Goal: Information Seeking & Learning: Compare options

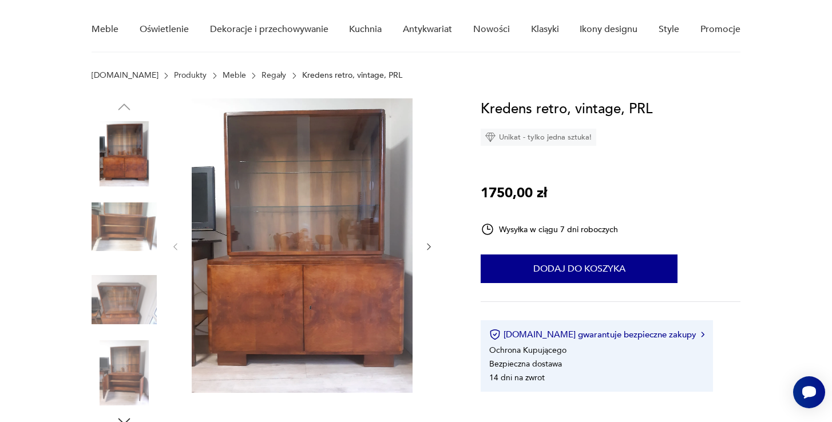
scroll to position [90, 0]
click at [426, 248] on icon "button" at bounding box center [429, 248] width 10 height 10
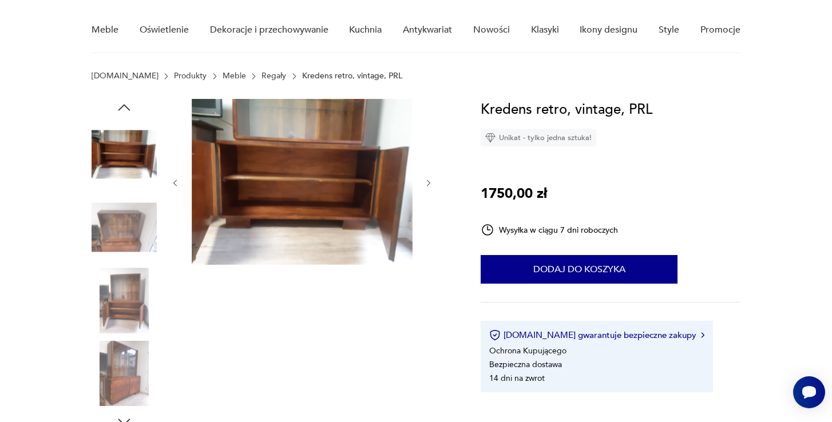
click at [430, 184] on icon "button" at bounding box center [428, 183] width 3 height 7
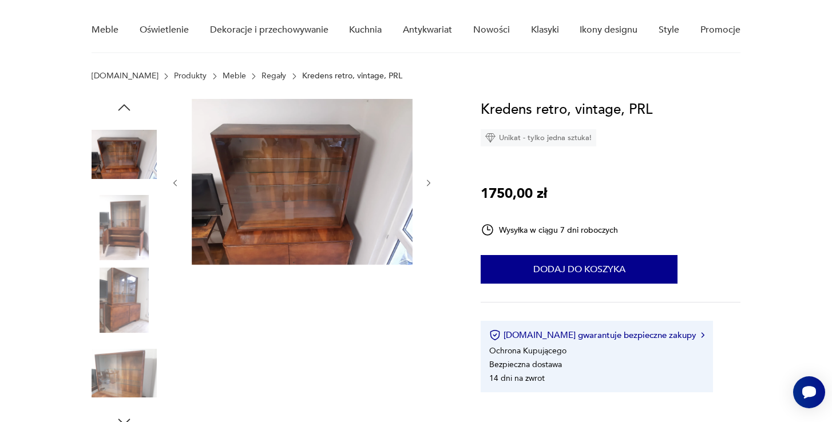
click at [430, 184] on icon "button" at bounding box center [428, 183] width 3 height 7
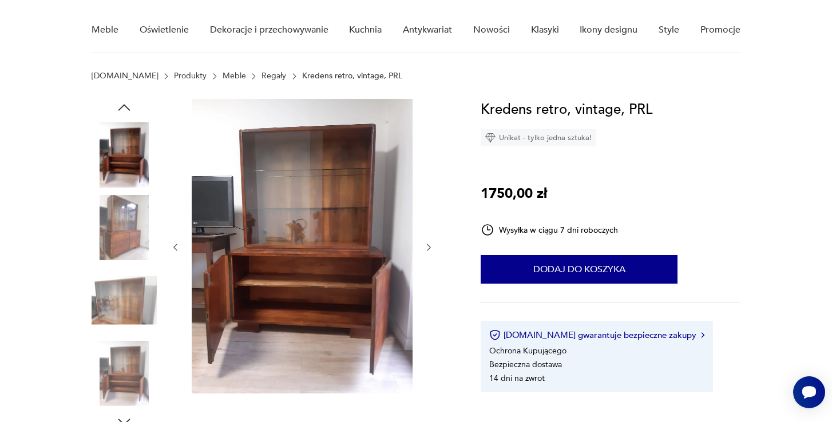
click at [428, 246] on icon "button" at bounding box center [428, 247] width 3 height 7
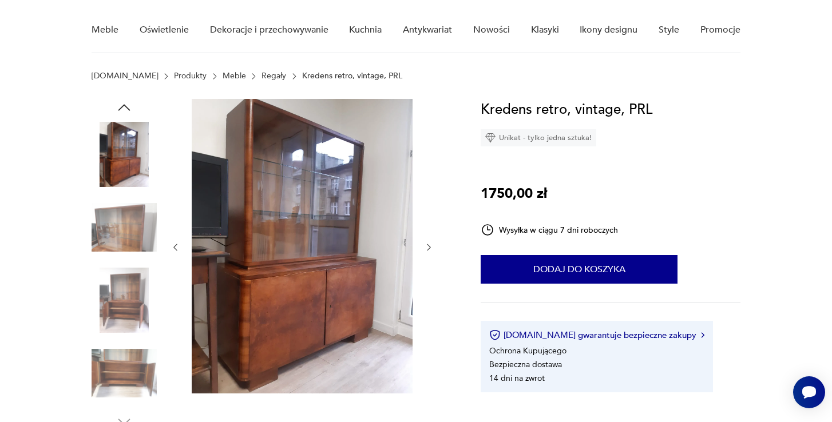
click at [428, 245] on icon "button" at bounding box center [428, 247] width 3 height 7
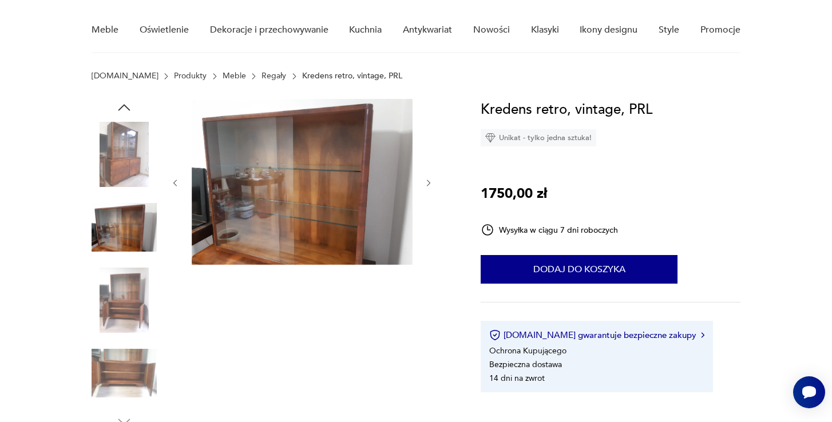
click at [134, 299] on img at bounding box center [124, 300] width 65 height 65
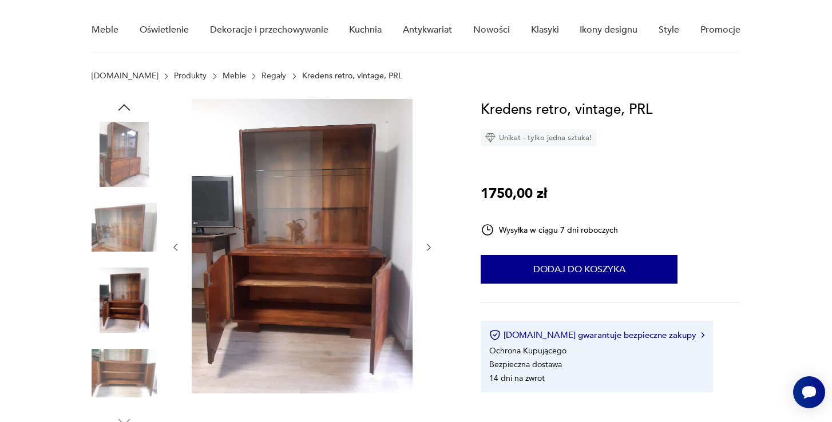
click at [131, 362] on img at bounding box center [124, 373] width 65 height 65
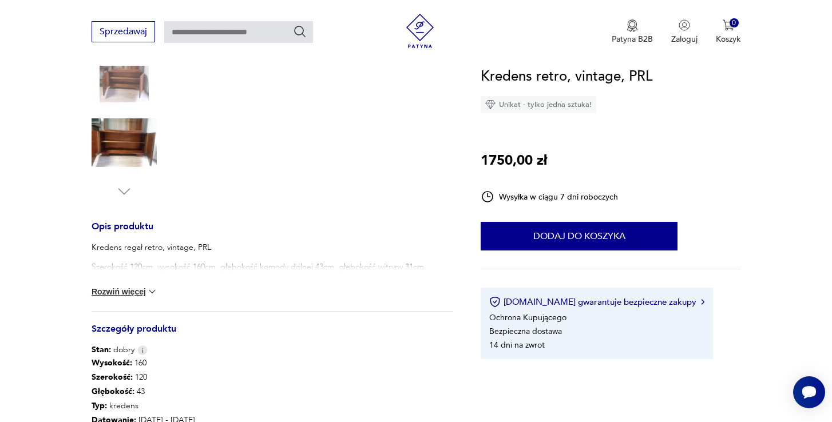
scroll to position [339, 0]
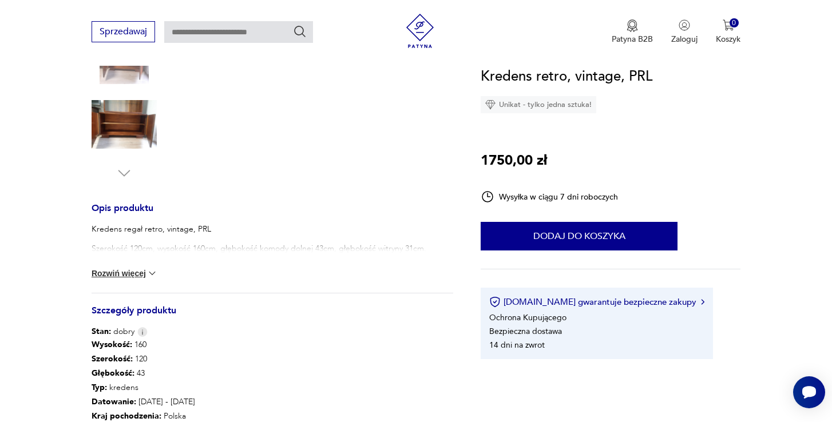
click at [133, 280] on div "Kredens regał retro, vintage, PRL Szerokość 120cm, wysokość 160cm, głębokość ko…" at bounding box center [272, 258] width 361 height 69
click at [129, 273] on button "Rozwiń więcej" at bounding box center [125, 273] width 66 height 11
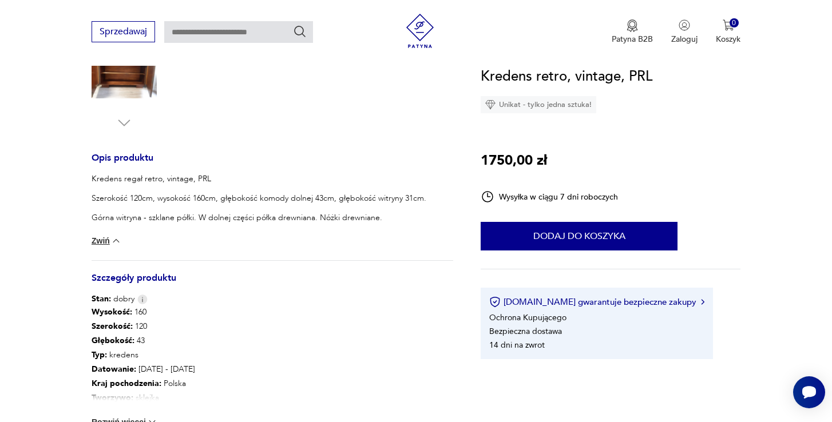
scroll to position [390, 0]
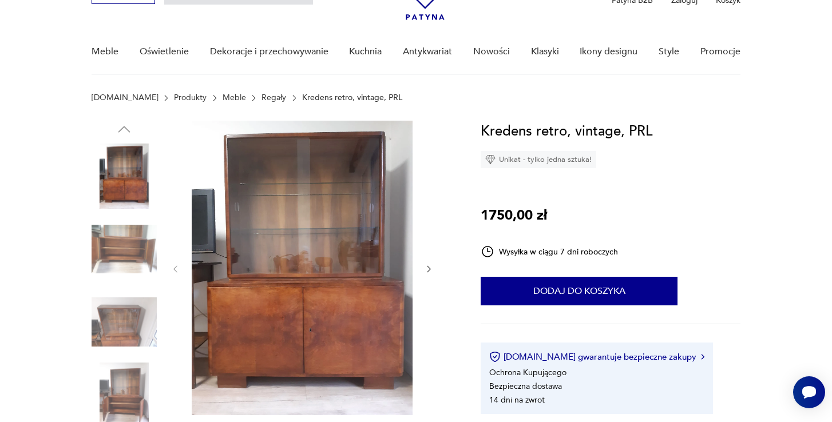
scroll to position [69, 0]
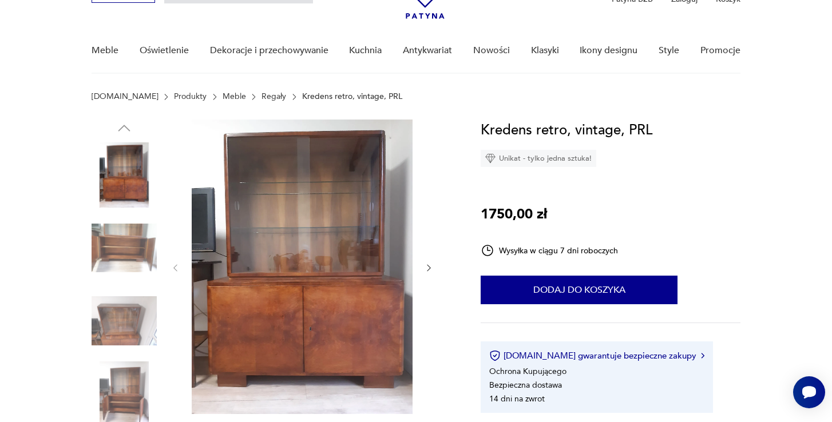
click at [132, 251] on img at bounding box center [124, 248] width 65 height 65
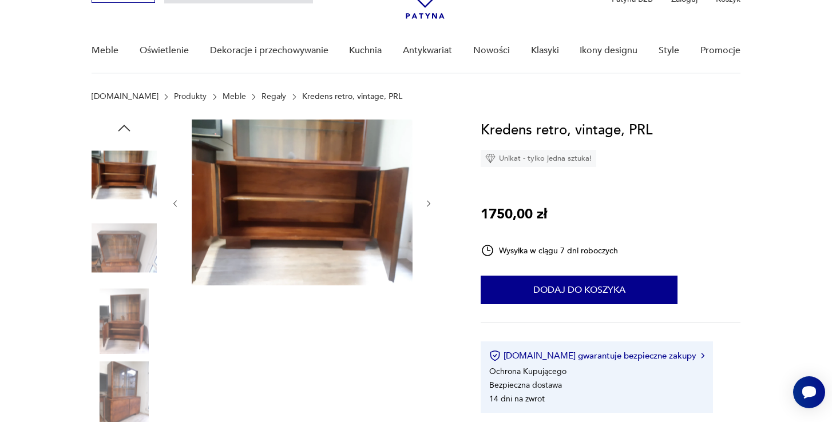
click at [129, 251] on img at bounding box center [124, 248] width 65 height 65
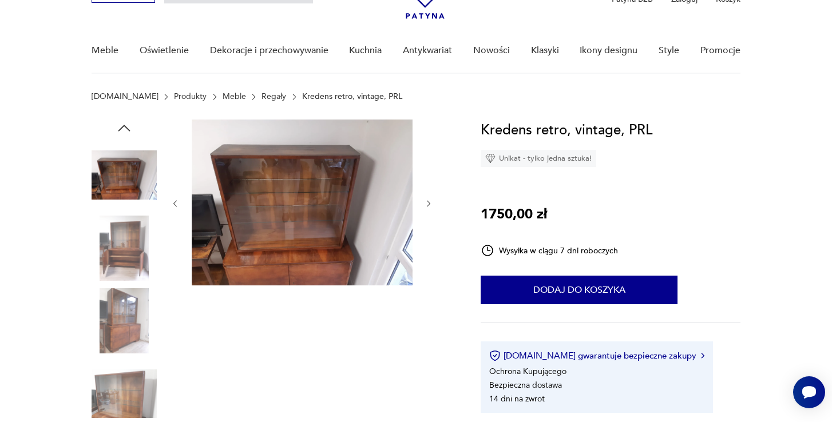
click at [129, 272] on img at bounding box center [124, 248] width 65 height 65
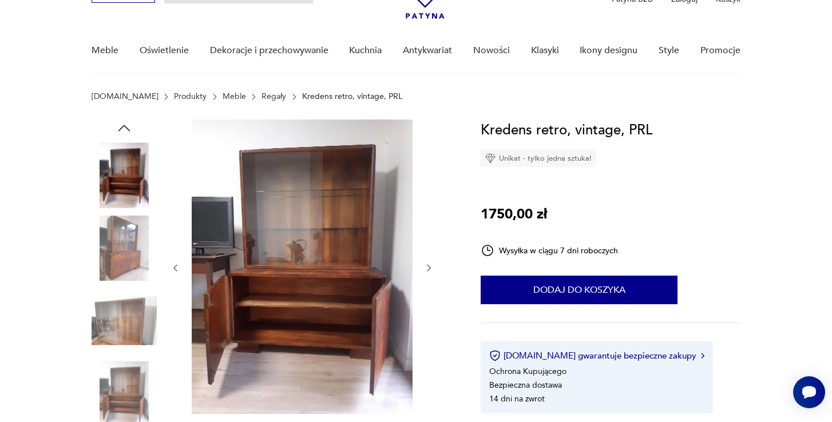
click at [128, 289] on img at bounding box center [124, 320] width 65 height 65
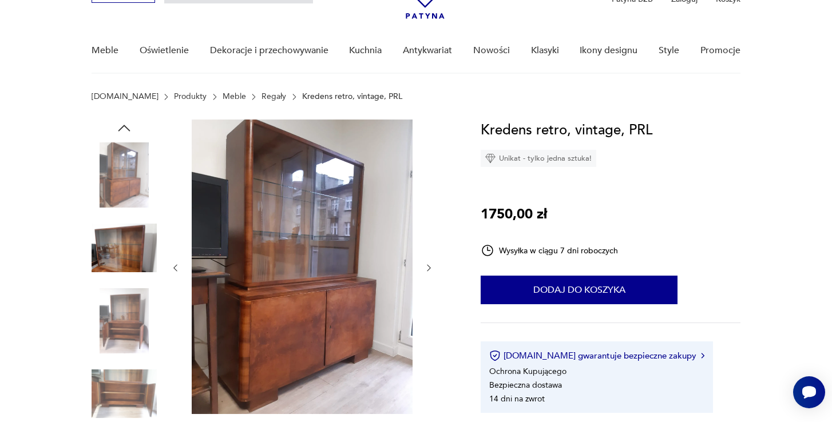
click at [137, 398] on img at bounding box center [124, 393] width 65 height 65
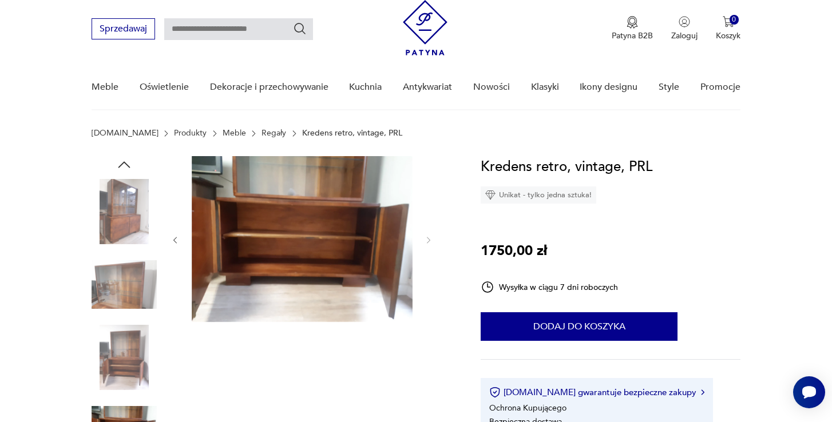
scroll to position [29, 0]
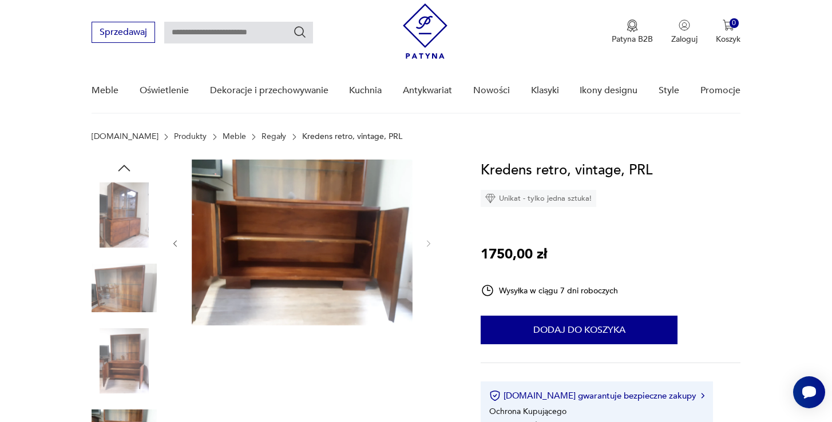
click at [133, 213] on img at bounding box center [124, 214] width 65 height 65
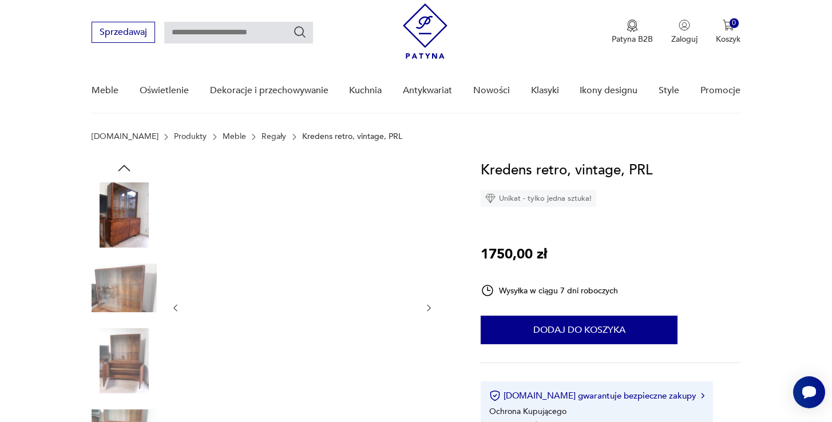
click at [390, 315] on img at bounding box center [302, 307] width 221 height 295
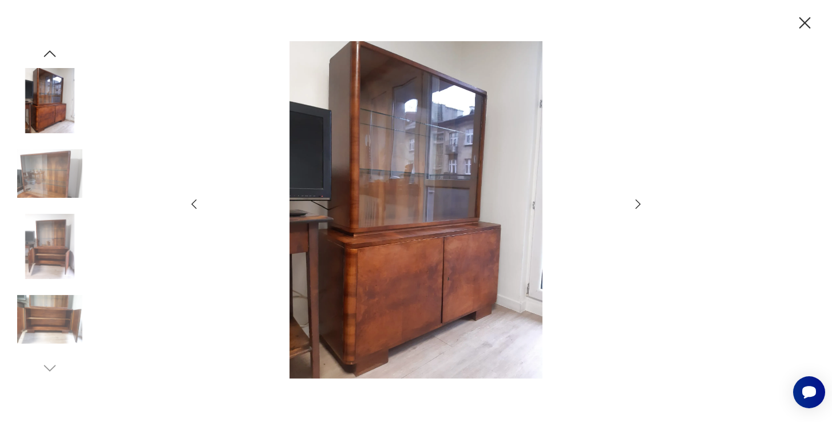
click at [635, 205] on icon "button" at bounding box center [638, 204] width 14 height 14
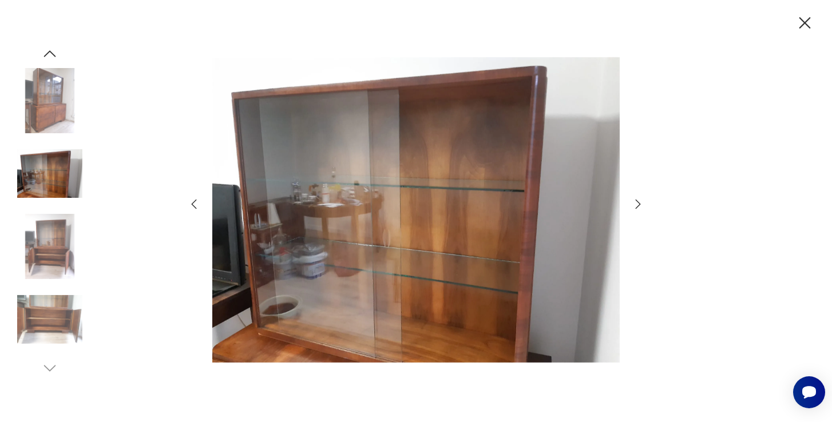
click at [635, 205] on icon "button" at bounding box center [638, 204] width 14 height 14
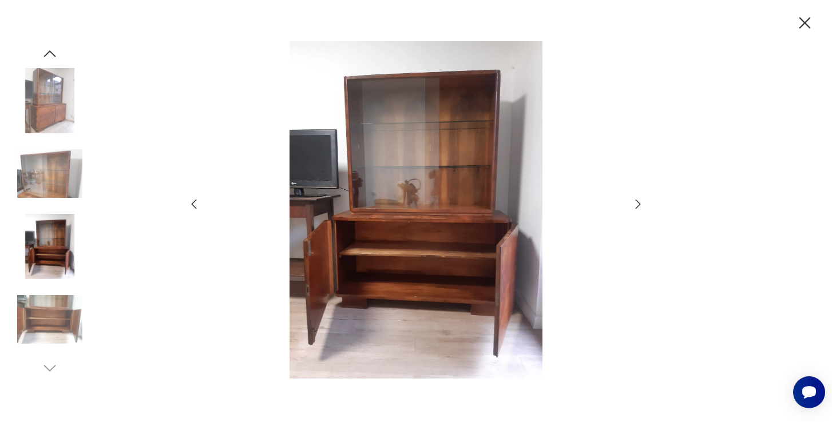
click at [635, 205] on icon "button" at bounding box center [638, 204] width 14 height 14
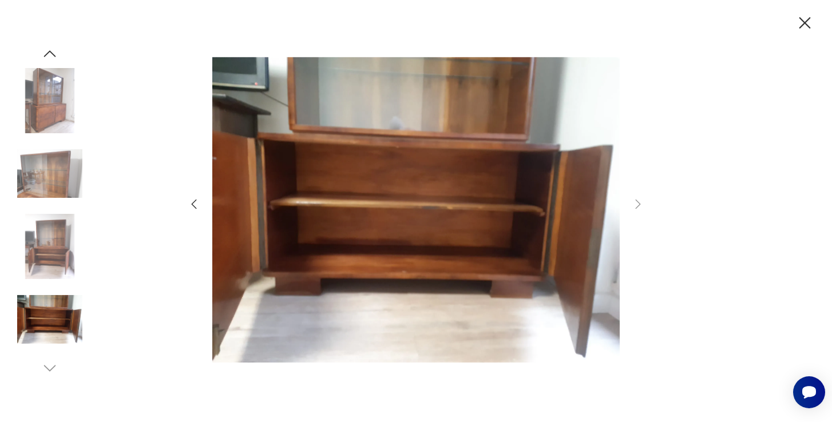
click at [806, 23] on icon "button" at bounding box center [804, 23] width 20 height 20
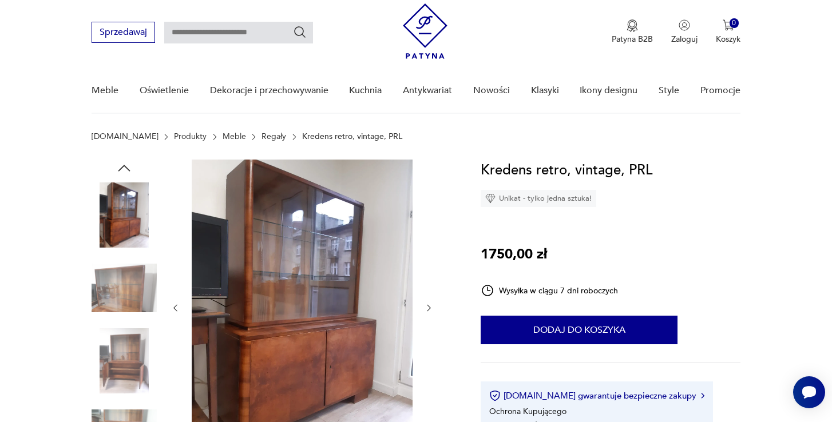
click at [261, 140] on link "Regały" at bounding box center [273, 136] width 25 height 9
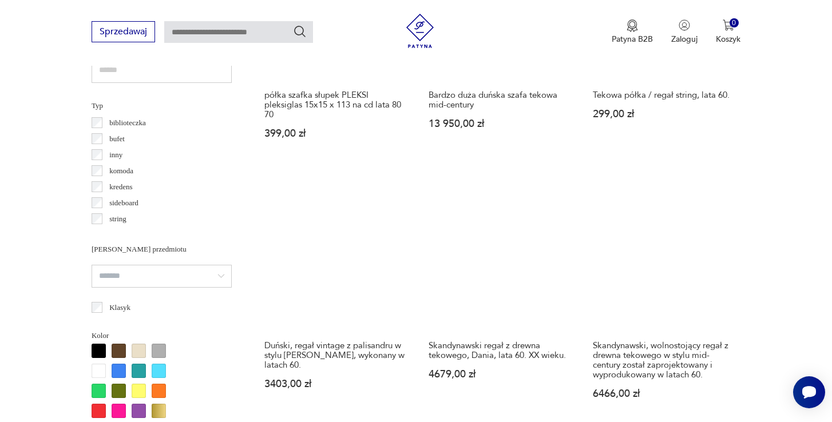
scroll to position [1068, 0]
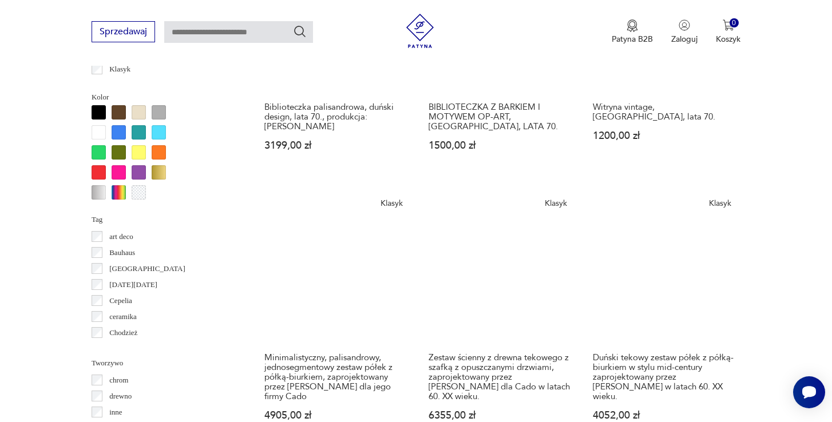
scroll to position [1159, 0]
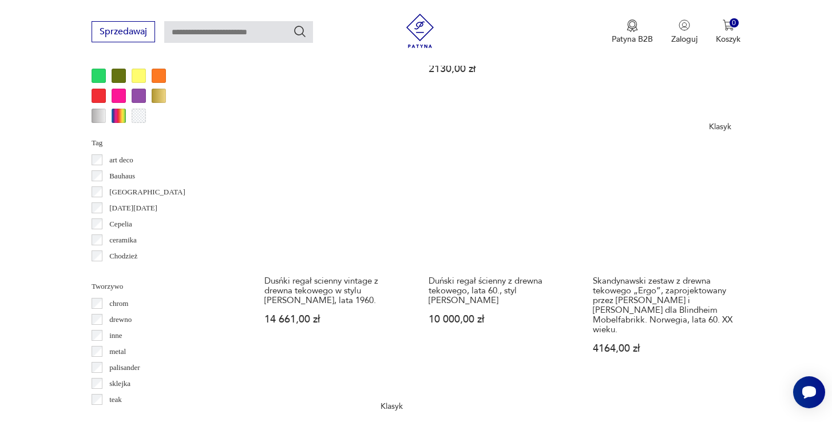
scroll to position [1197, 0]
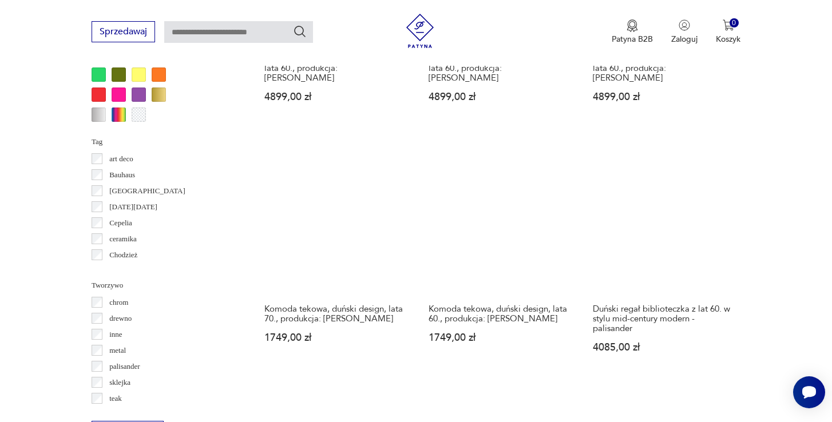
scroll to position [1225, 0]
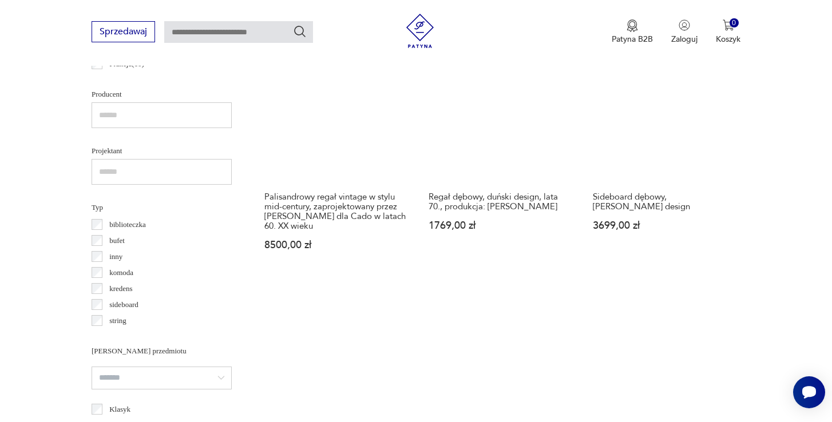
scroll to position [859, 0]
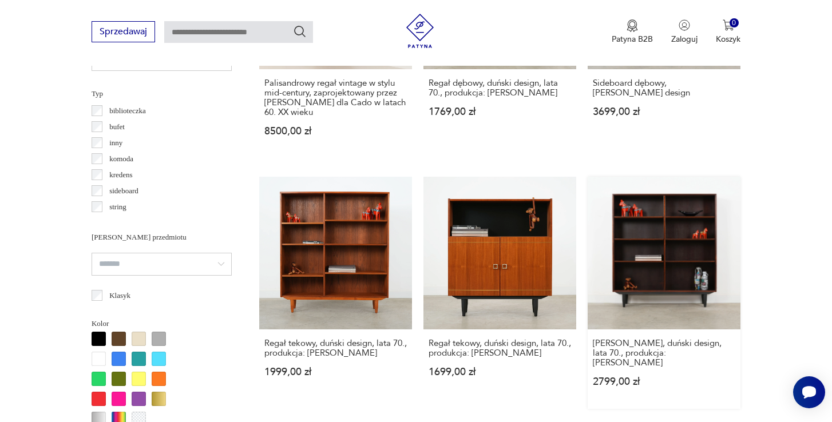
click at [587, 194] on link "Regał mahoniowy, duński design, lata 70., produkcja: Dania 2799,00 zł" at bounding box center [663, 293] width 153 height 232
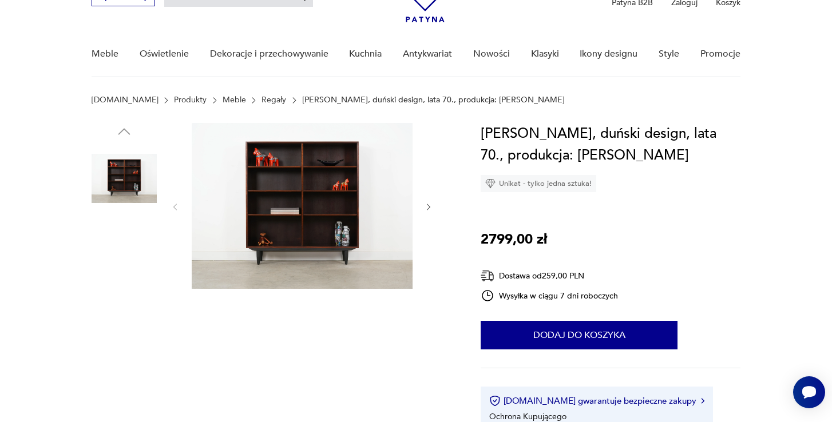
scroll to position [78, 0]
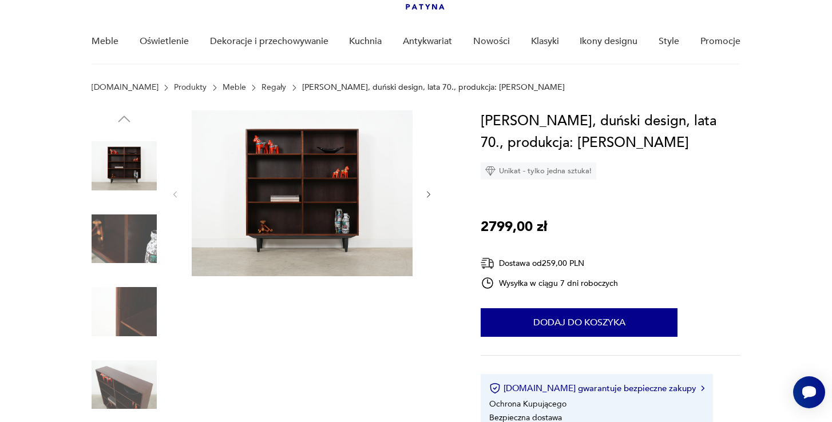
click at [427, 198] on icon "button" at bounding box center [428, 194] width 3 height 7
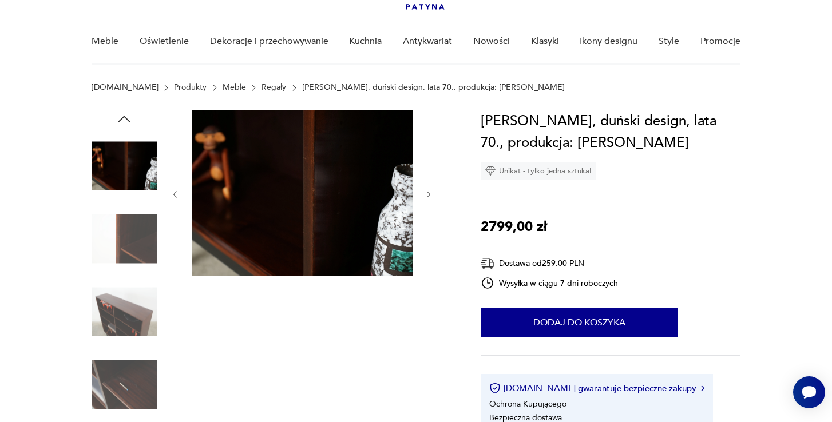
click at [427, 198] on icon "button" at bounding box center [428, 194] width 3 height 7
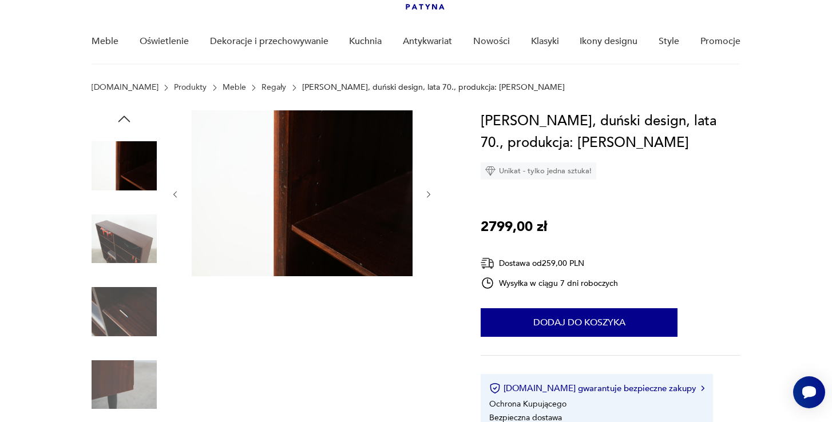
click at [427, 198] on icon "button" at bounding box center [428, 194] width 3 height 7
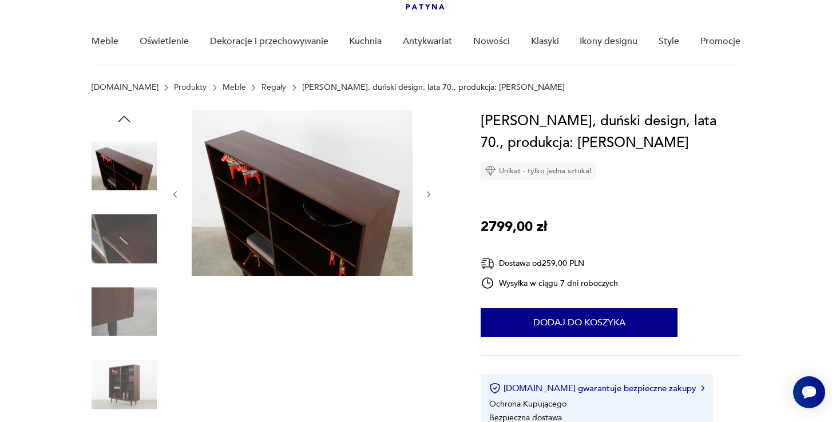
click at [427, 196] on icon "button" at bounding box center [429, 195] width 10 height 10
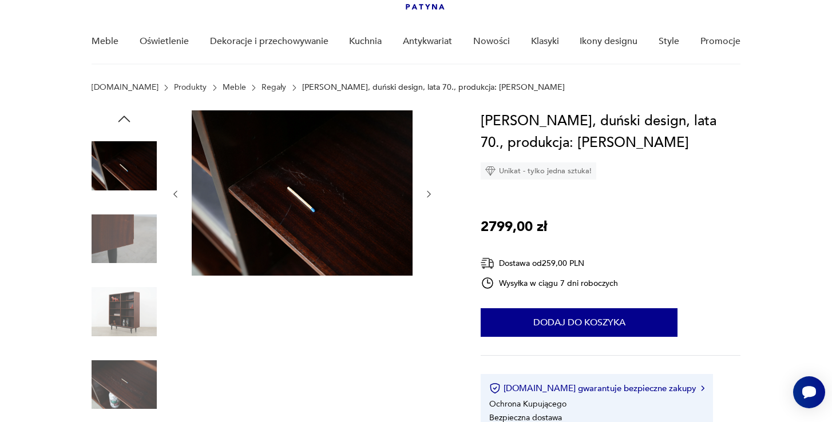
click at [427, 196] on icon "button" at bounding box center [429, 194] width 10 height 10
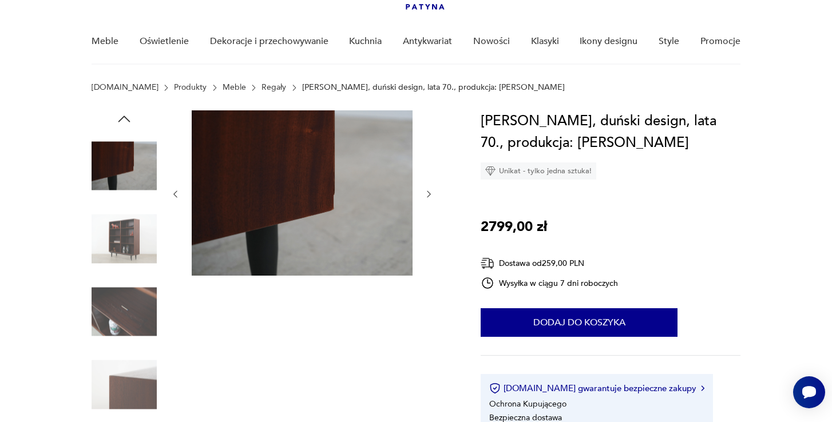
click at [427, 196] on icon "button" at bounding box center [429, 194] width 10 height 10
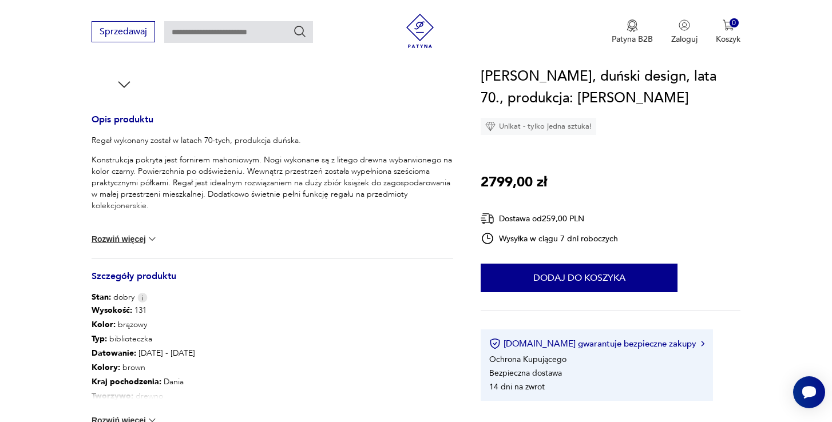
scroll to position [440, 0]
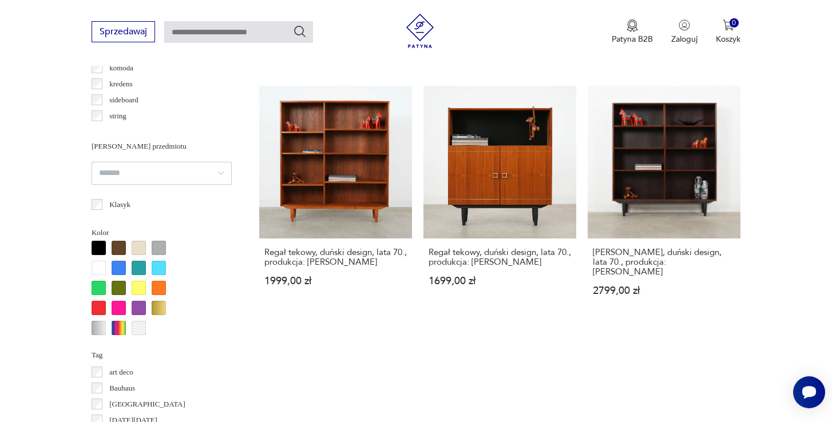
scroll to position [1063, 0]
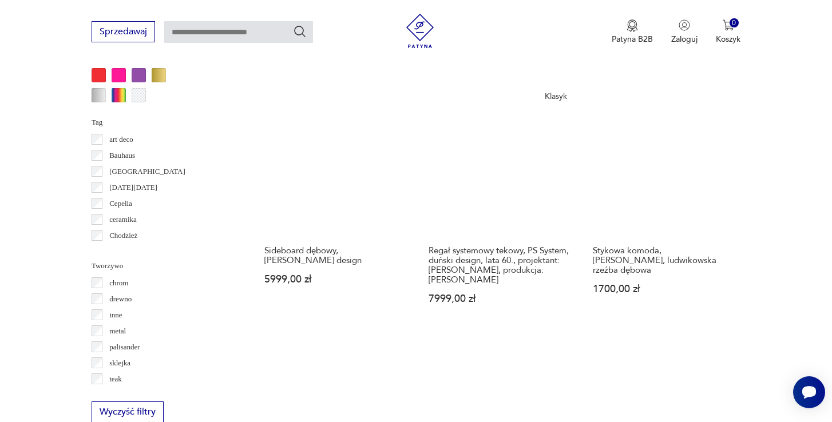
scroll to position [1195, 0]
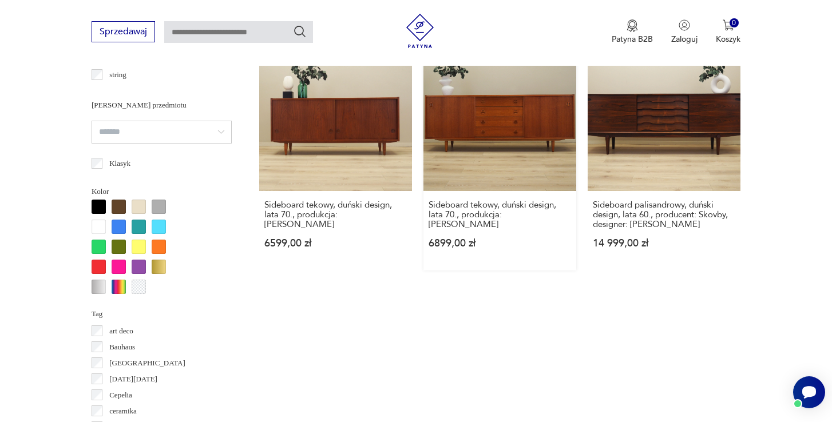
scroll to position [1113, 0]
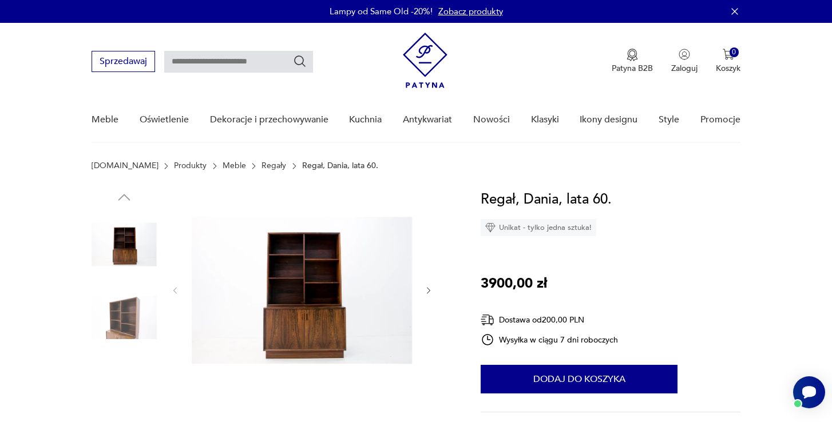
scroll to position [86, 0]
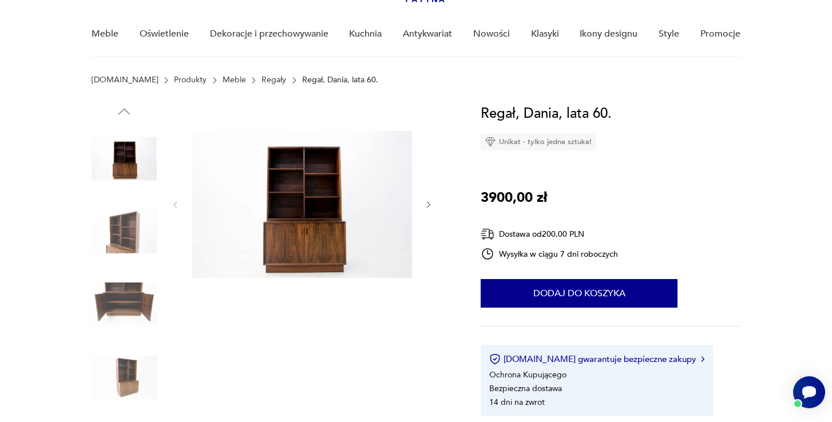
click at [135, 236] on img at bounding box center [124, 231] width 65 height 65
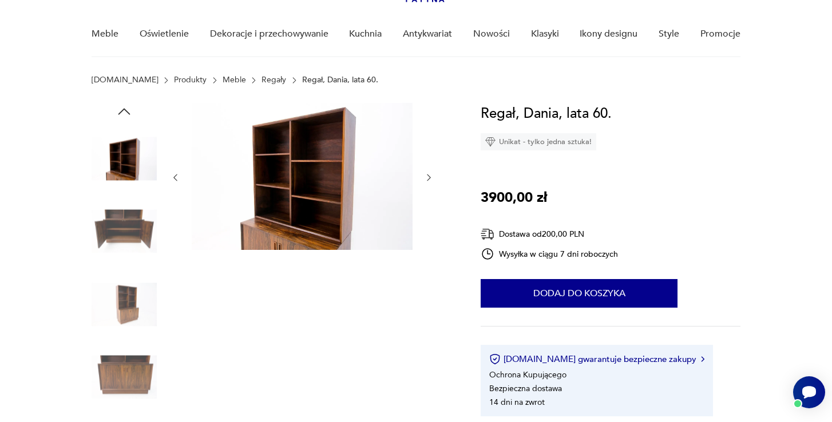
click at [134, 299] on img at bounding box center [124, 304] width 65 height 65
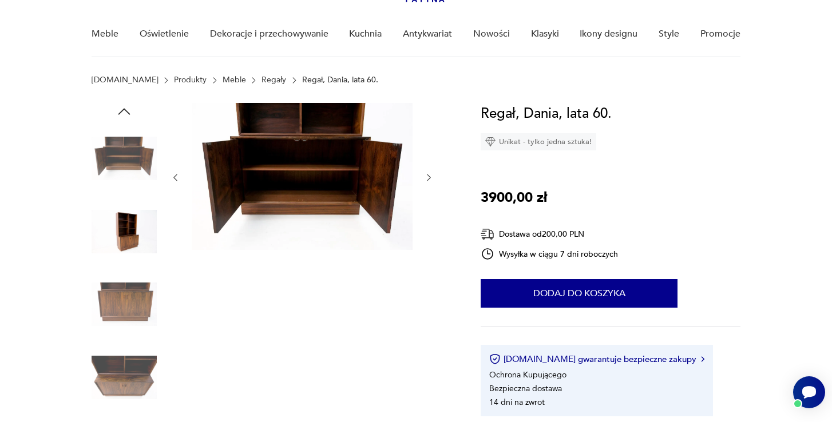
click at [130, 355] on img at bounding box center [124, 377] width 65 height 65
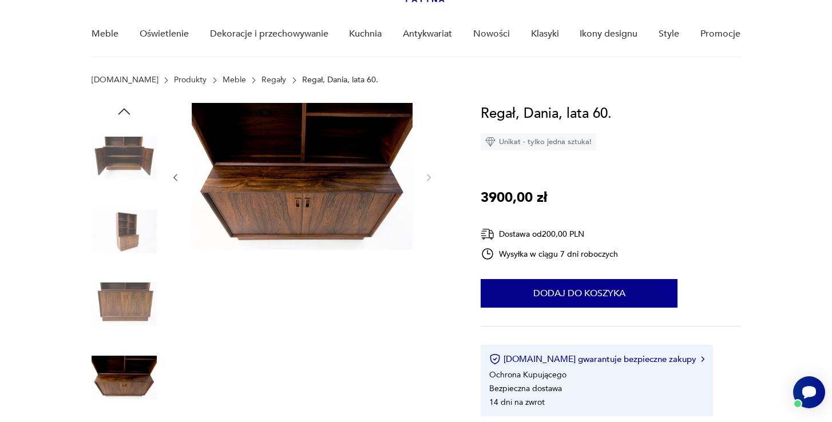
click at [319, 177] on img at bounding box center [302, 176] width 221 height 147
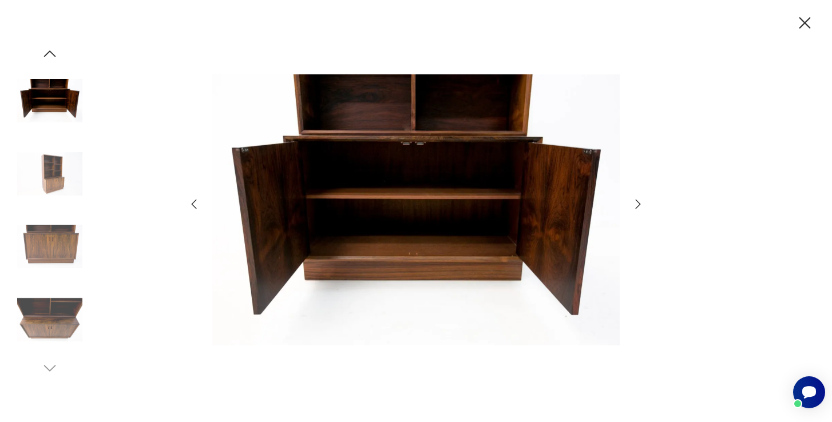
click at [383, 181] on img at bounding box center [415, 209] width 407 height 337
click at [642, 211] on div at bounding box center [416, 211] width 458 height 340
click at [637, 204] on icon "button" at bounding box center [638, 204] width 14 height 14
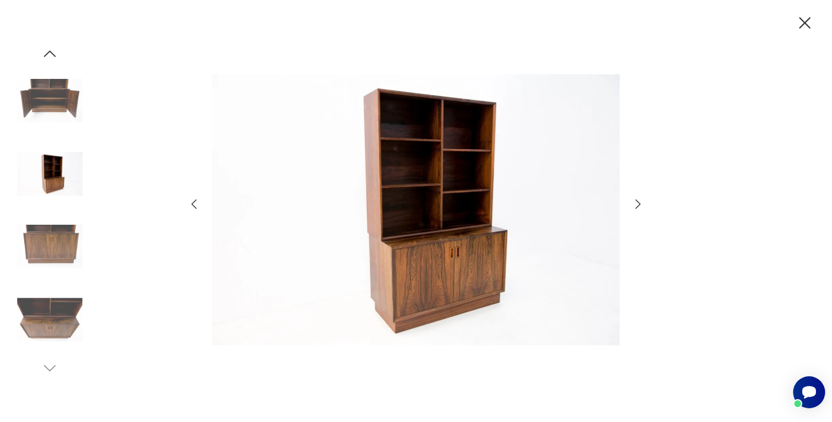
click at [637, 205] on icon "button" at bounding box center [638, 204] width 14 height 14
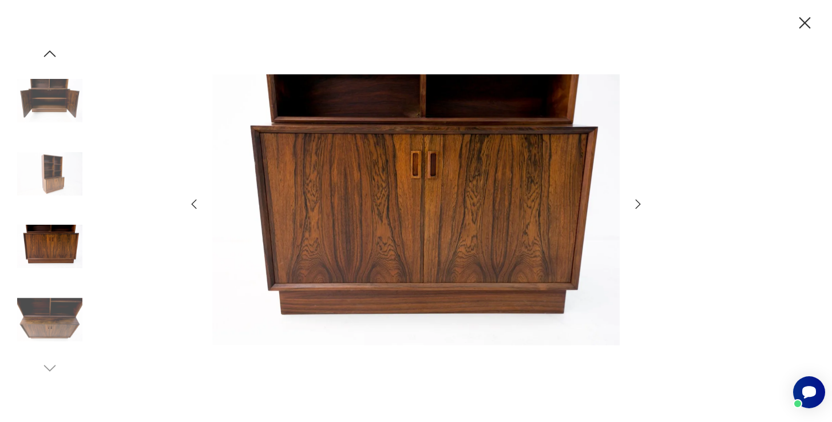
click at [637, 205] on icon "button" at bounding box center [638, 204] width 14 height 14
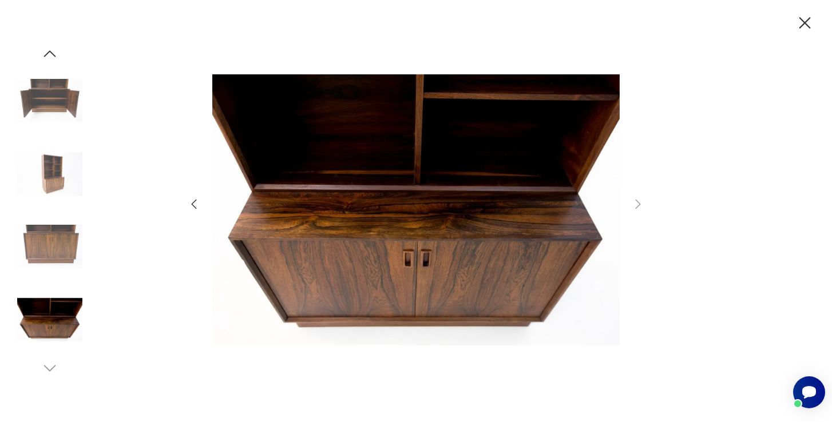
click at [802, 25] on icon "button" at bounding box center [804, 22] width 11 height 11
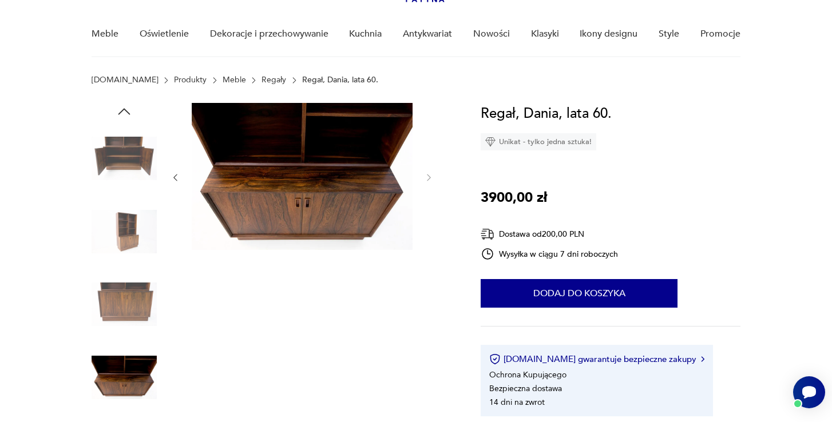
scroll to position [1113, 0]
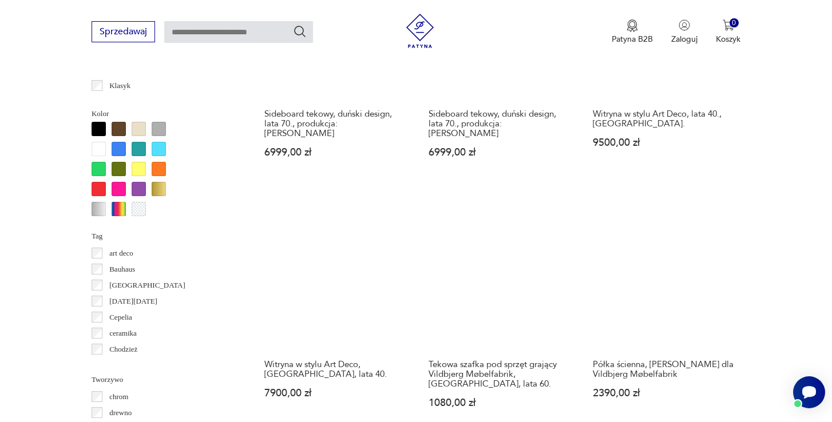
scroll to position [1069, 0]
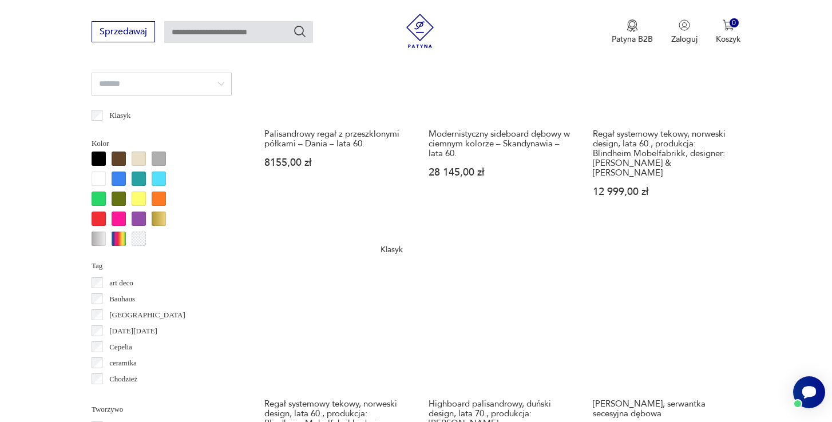
scroll to position [1090, 0]
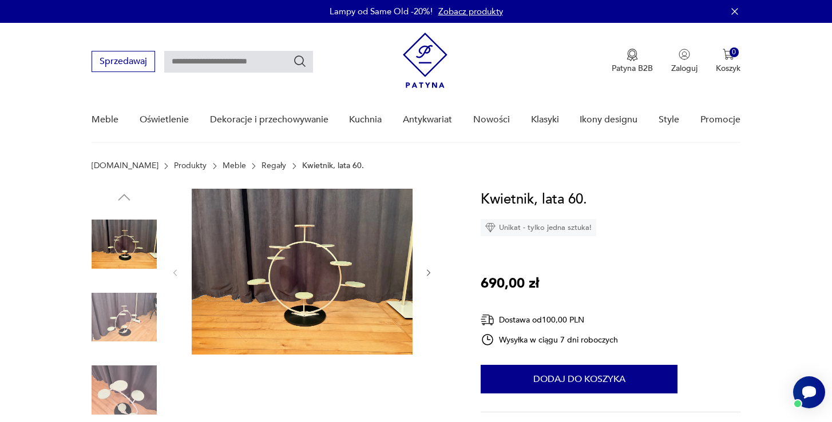
click at [339, 279] on img at bounding box center [302, 272] width 221 height 166
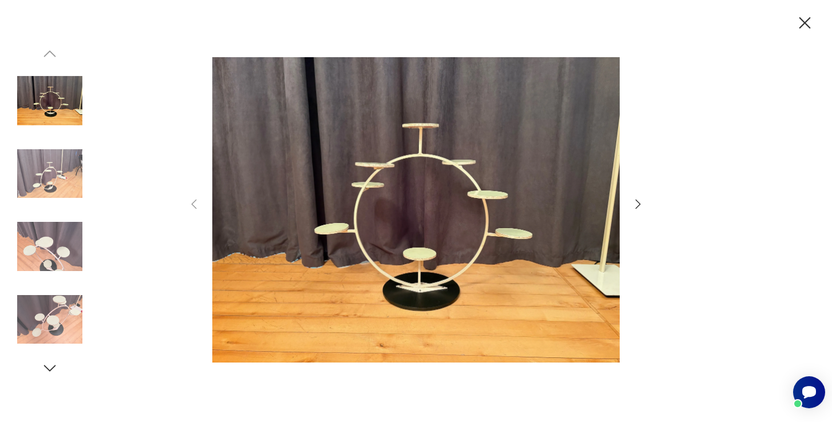
click at [638, 202] on icon "button" at bounding box center [637, 204] width 5 height 9
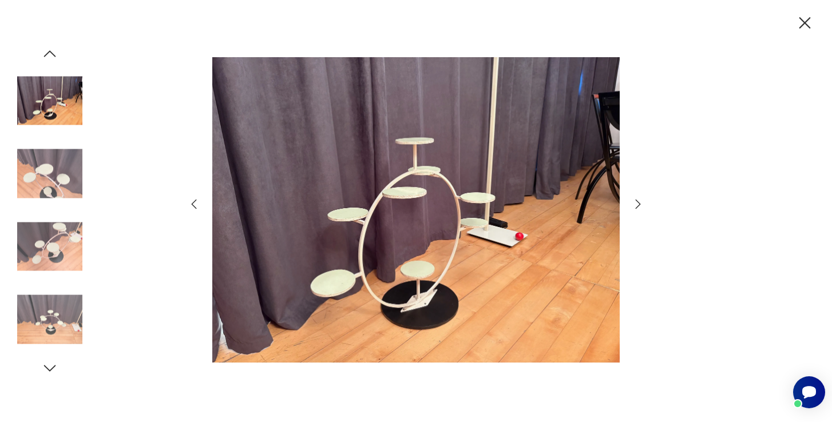
click at [638, 202] on icon "button" at bounding box center [637, 204] width 5 height 9
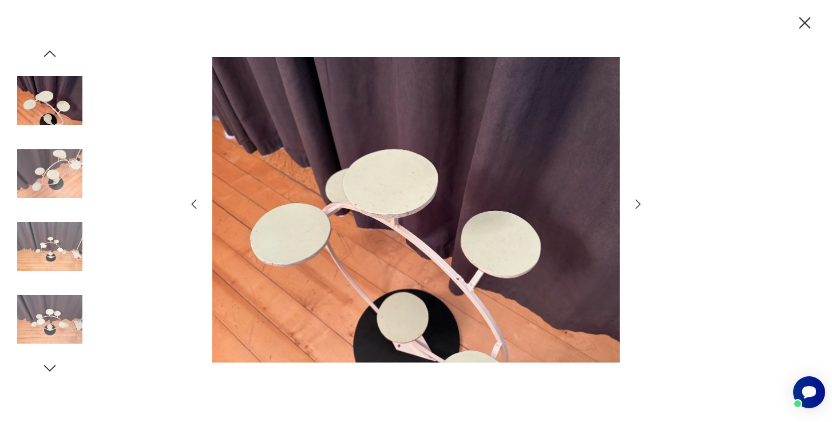
click at [638, 202] on icon "button" at bounding box center [637, 204] width 5 height 9
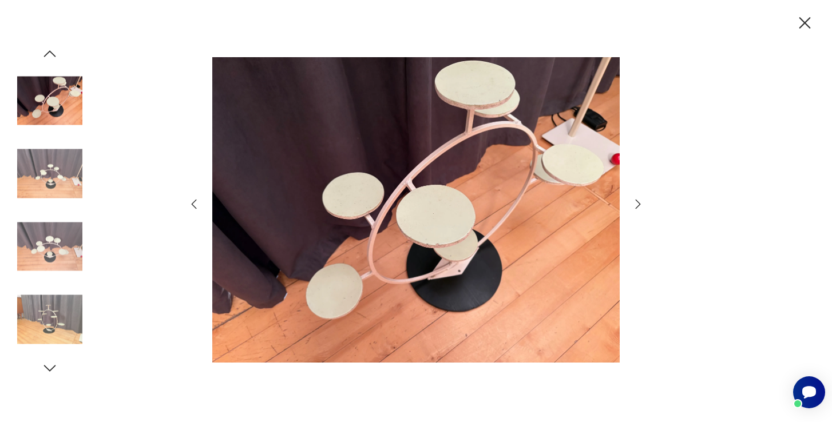
click at [638, 202] on icon "button" at bounding box center [637, 204] width 5 height 9
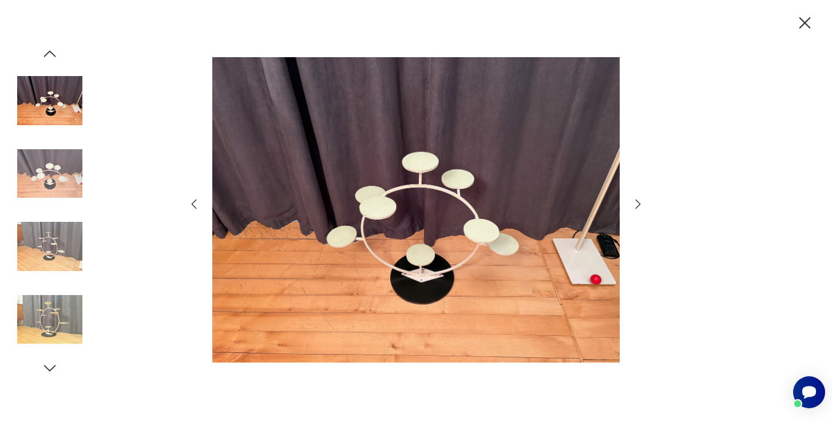
click at [638, 202] on icon "button" at bounding box center [637, 204] width 5 height 9
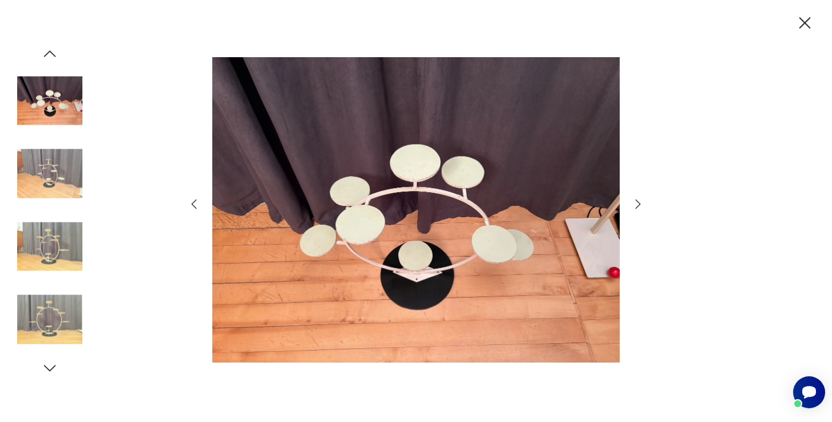
click at [66, 165] on img at bounding box center [49, 173] width 65 height 65
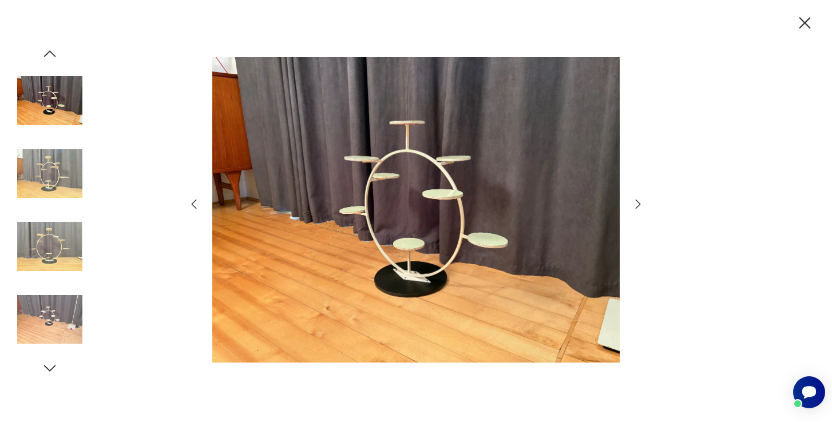
click at [53, 220] on img at bounding box center [49, 246] width 65 height 65
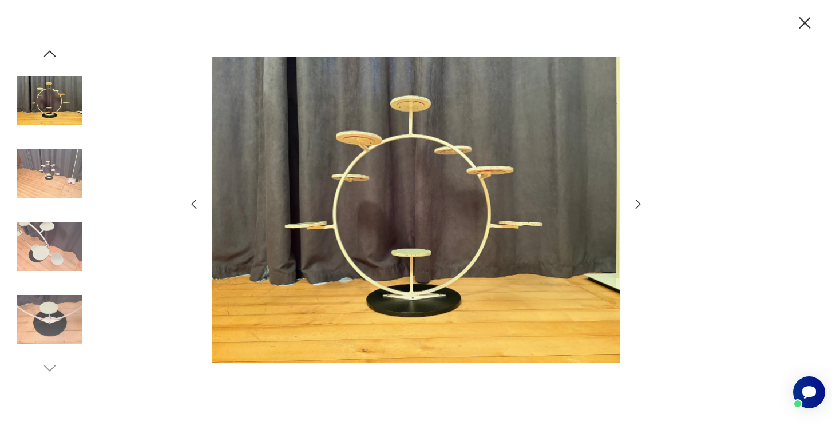
click at [52, 270] on img at bounding box center [49, 246] width 65 height 65
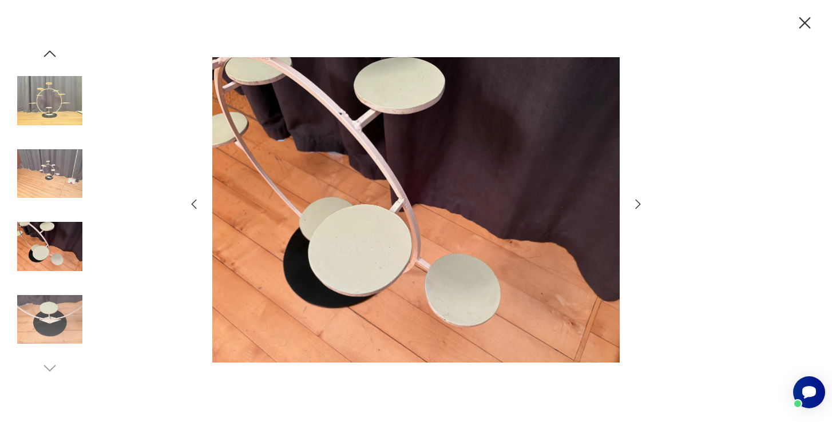
click at [62, 324] on img at bounding box center [49, 319] width 65 height 65
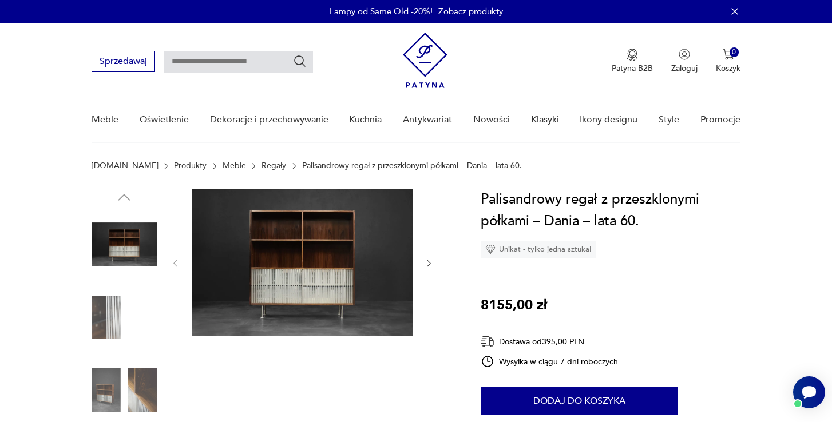
click at [425, 264] on icon "button" at bounding box center [429, 264] width 10 height 10
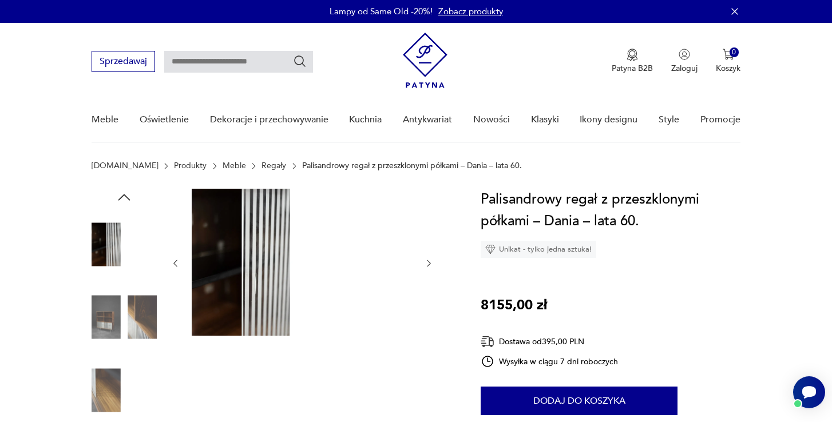
click at [425, 264] on icon "button" at bounding box center [429, 264] width 10 height 10
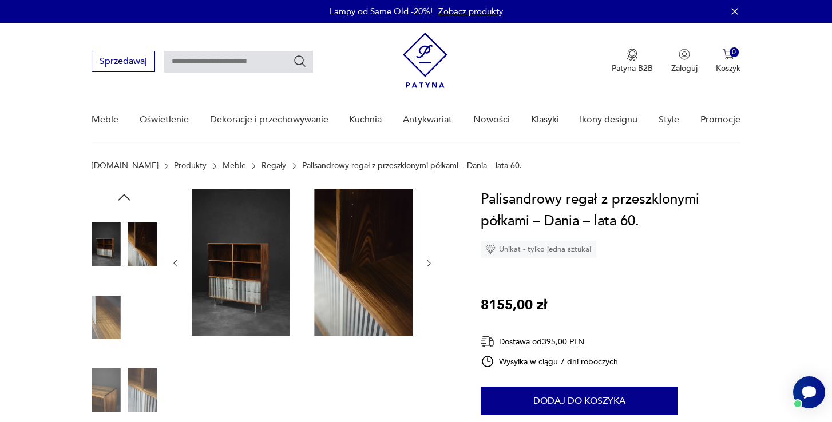
click at [425, 264] on icon "button" at bounding box center [429, 264] width 10 height 10
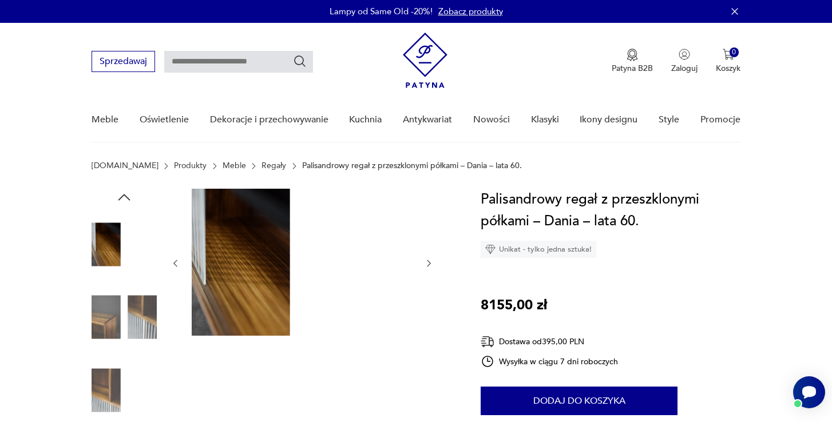
click at [222, 168] on link "Meble" at bounding box center [233, 165] width 23 height 9
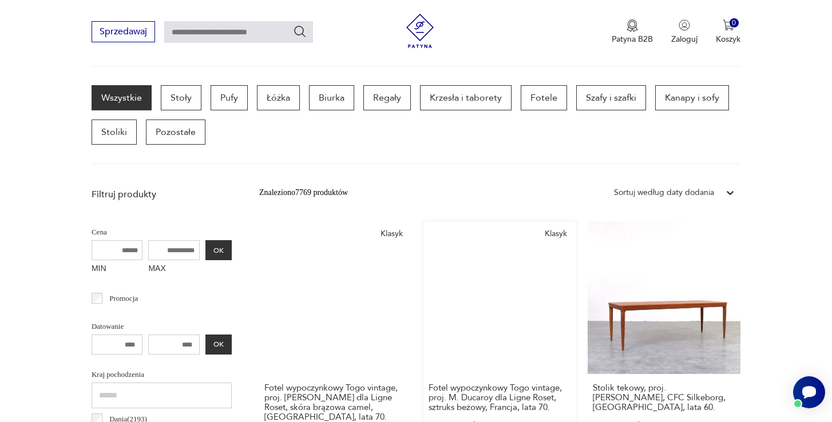
scroll to position [287, 0]
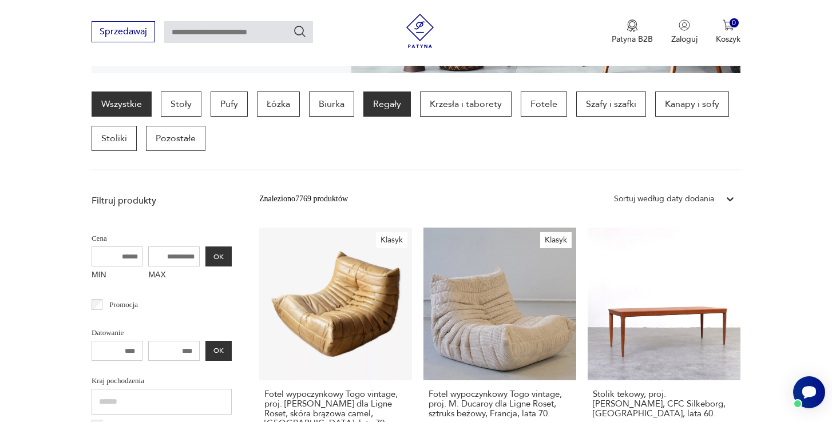
click at [391, 111] on p "Regały" at bounding box center [386, 104] width 47 height 25
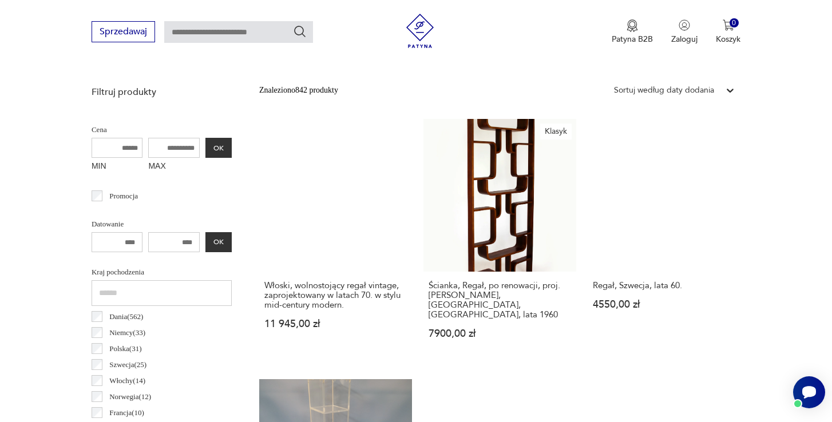
scroll to position [233, 0]
